Goal: Task Accomplishment & Management: Use online tool/utility

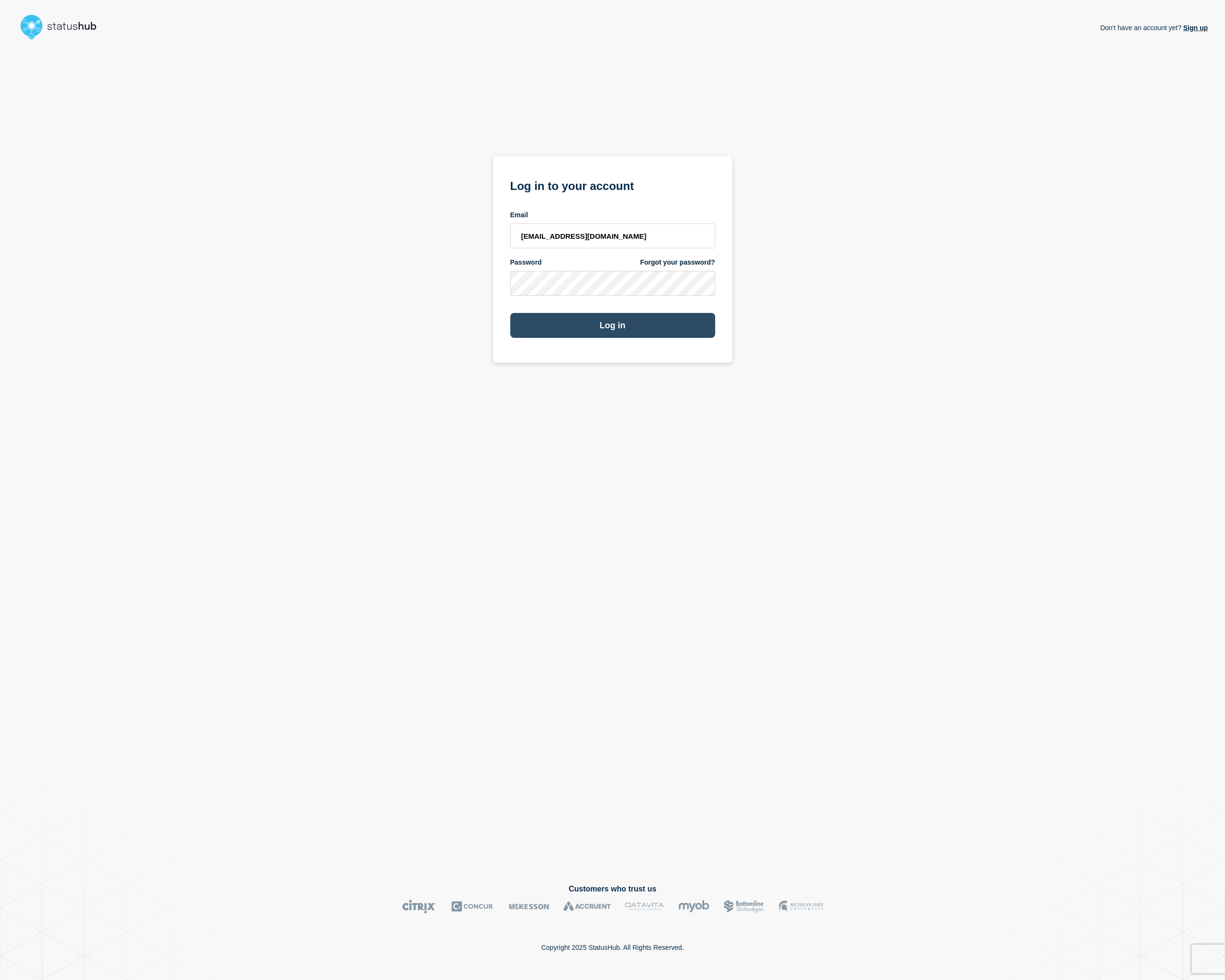
click at [641, 317] on button "Log in" at bounding box center [612, 325] width 205 height 25
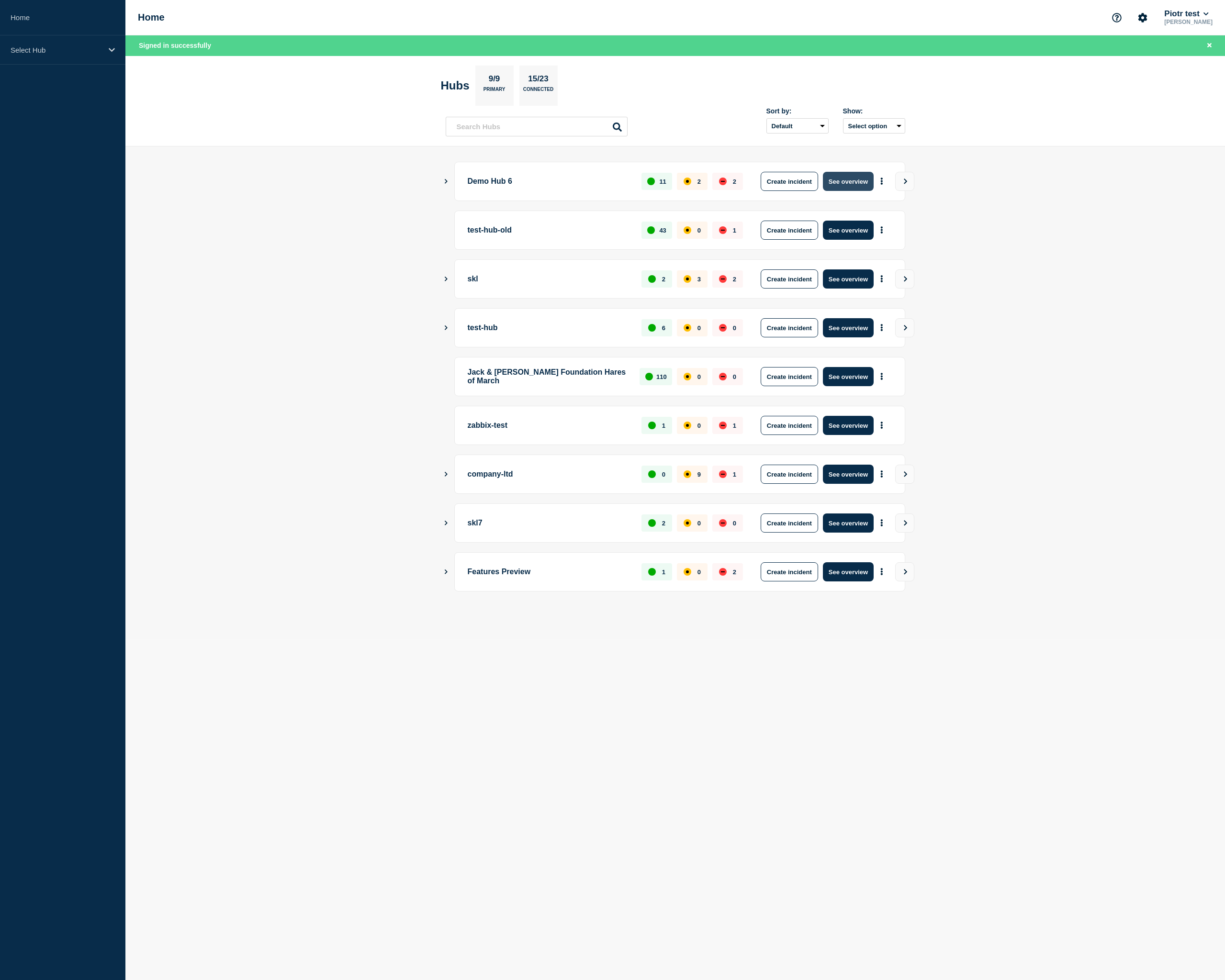
click at [859, 185] on button "See overview" at bounding box center [848, 182] width 51 height 19
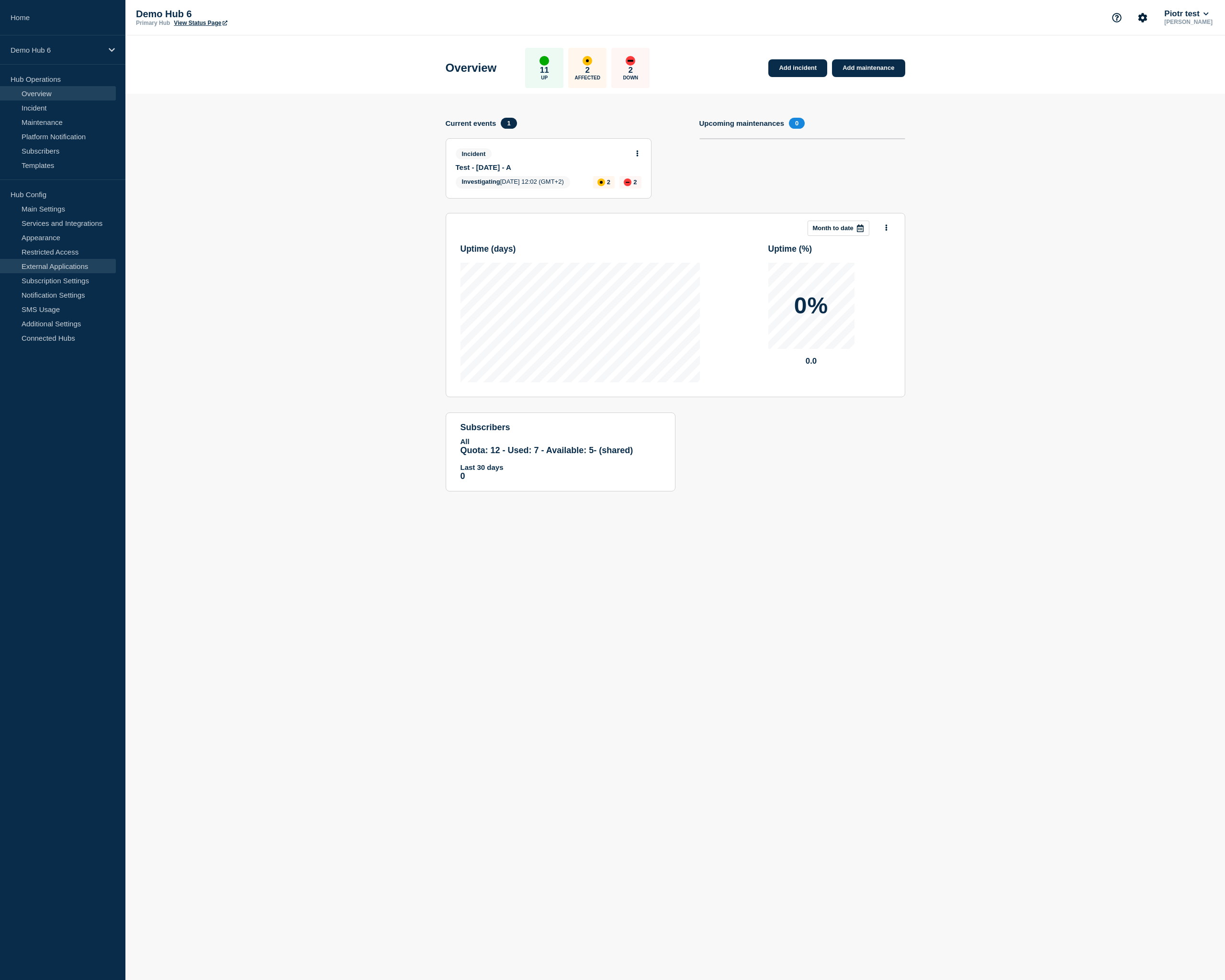
click at [58, 262] on link "External Applications" at bounding box center [58, 266] width 116 height 14
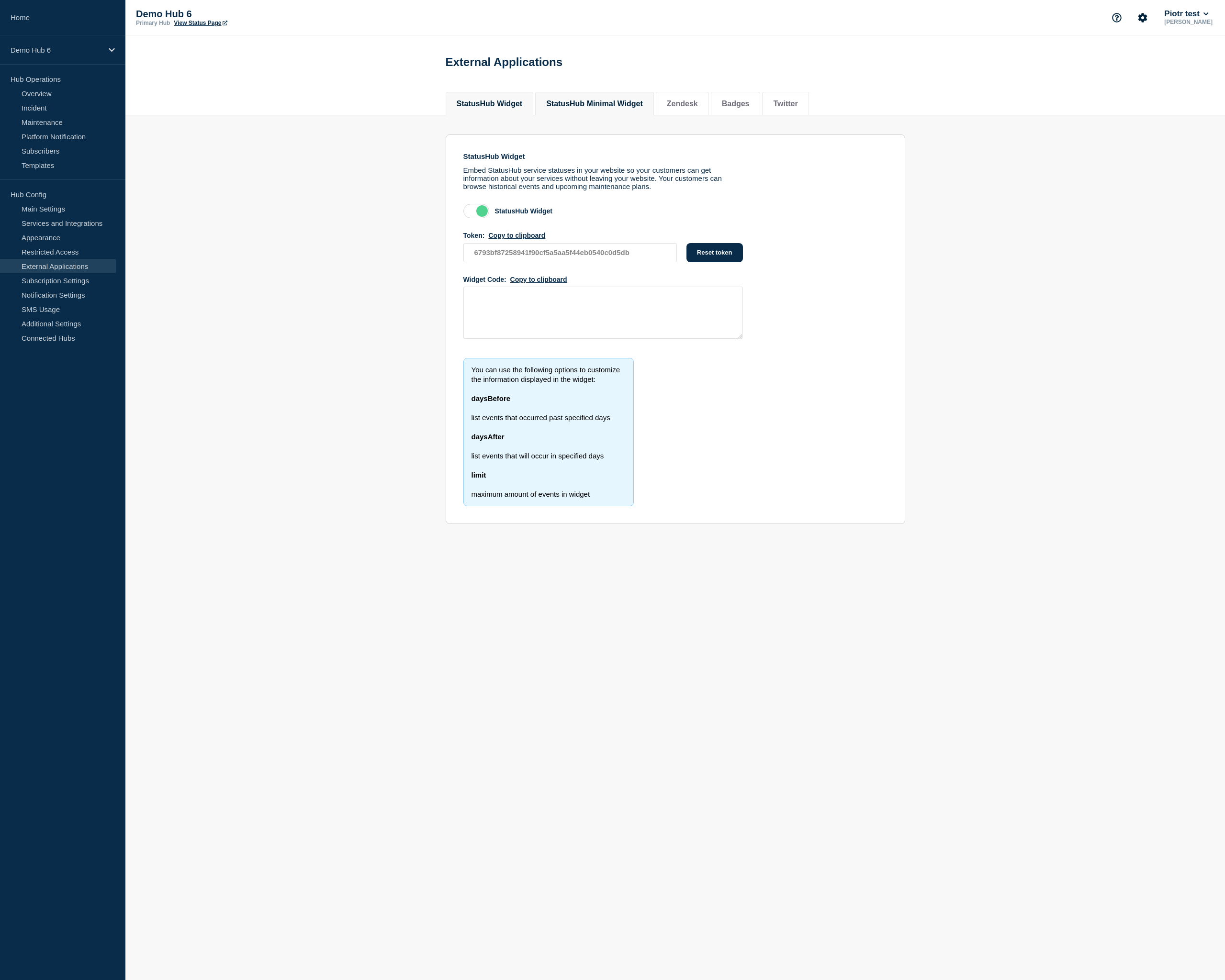
click at [628, 105] on button "StatusHub Minimal Widget" at bounding box center [594, 103] width 96 height 9
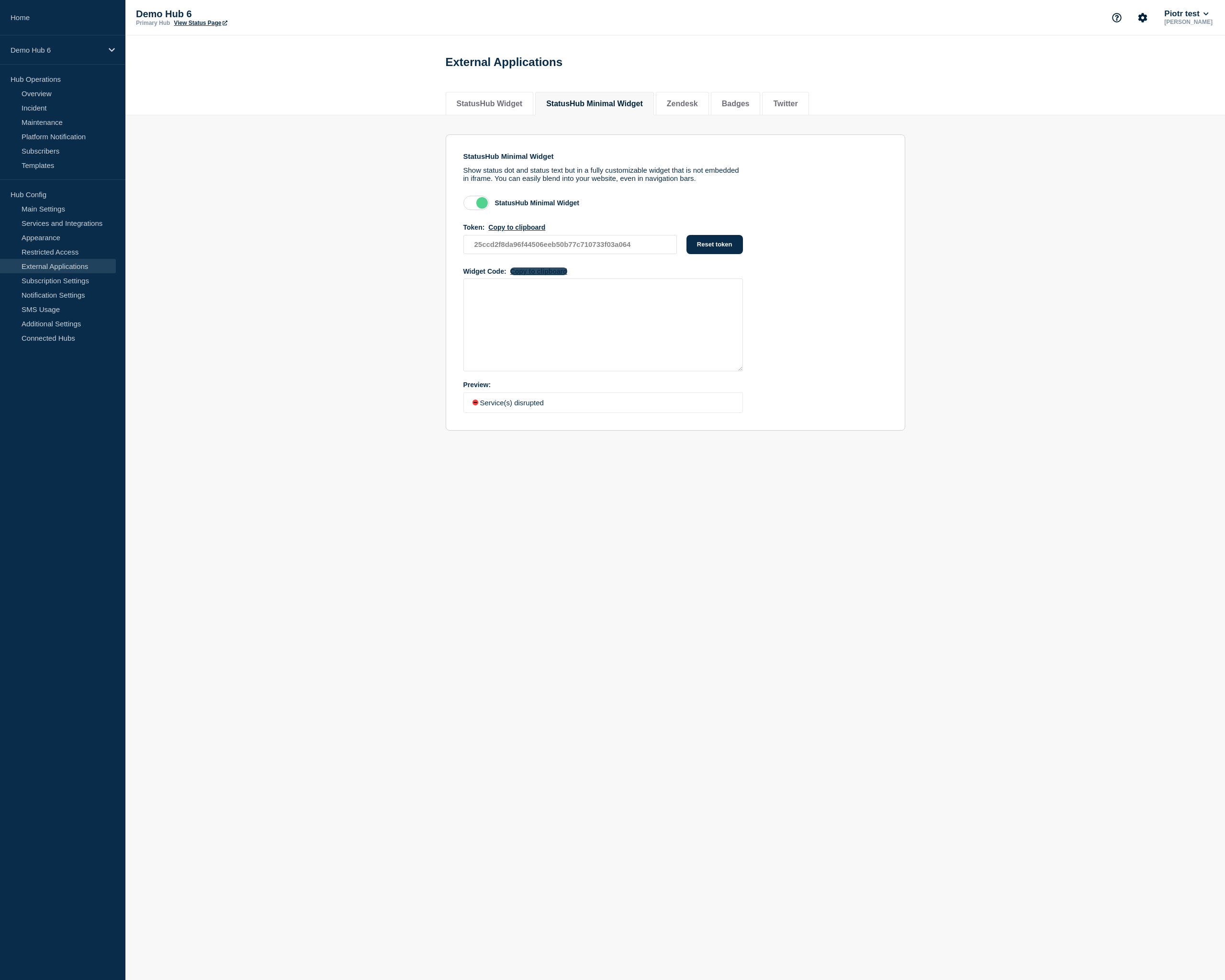
click at [532, 275] on button "Copy to clipboard" at bounding box center [539, 272] width 57 height 8
click at [512, 108] on button "StatusHub Widget" at bounding box center [490, 103] width 66 height 9
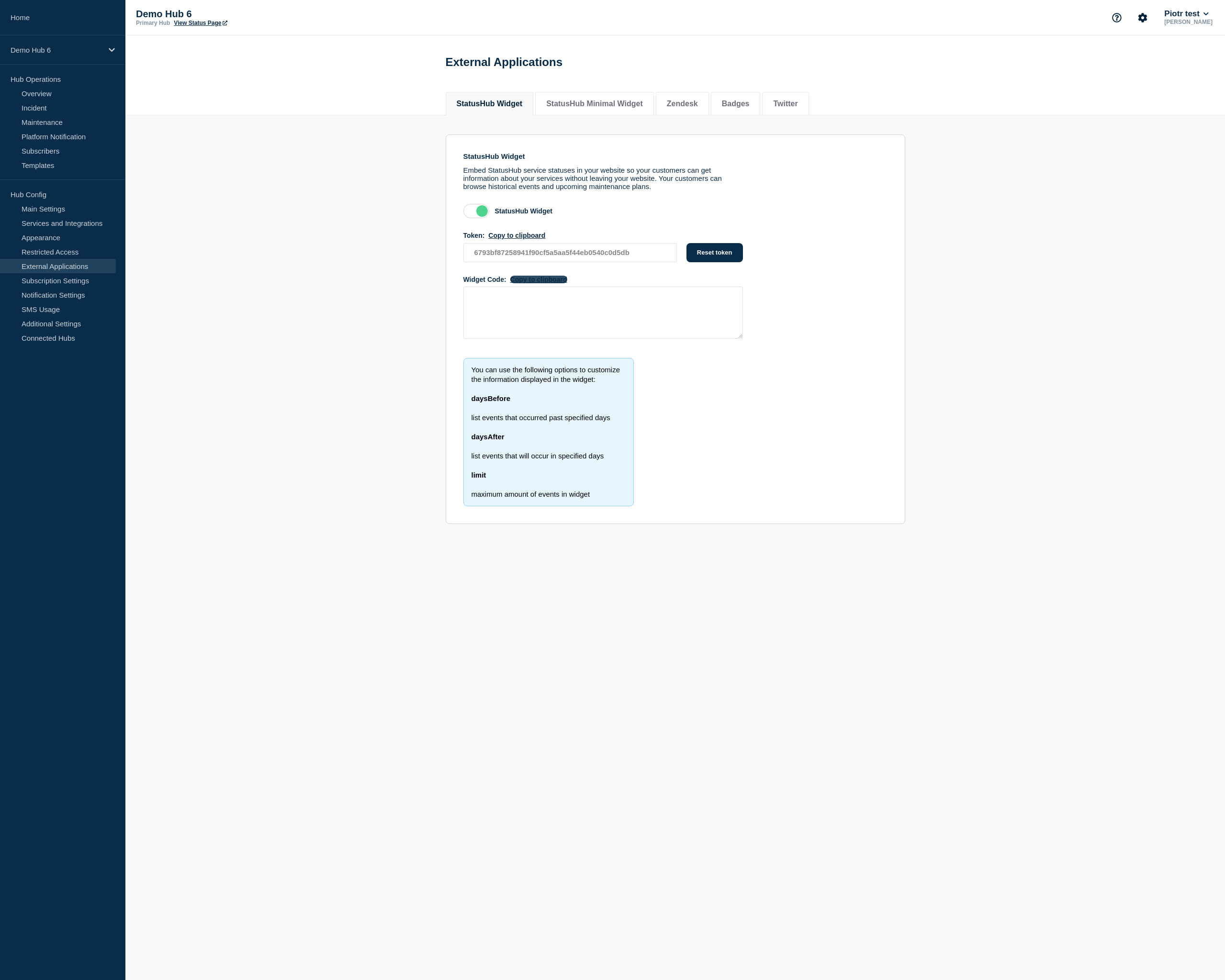
click at [542, 283] on button "Copy to clipboard" at bounding box center [539, 280] width 57 height 8
